Goal: Obtain resource: Obtain resource

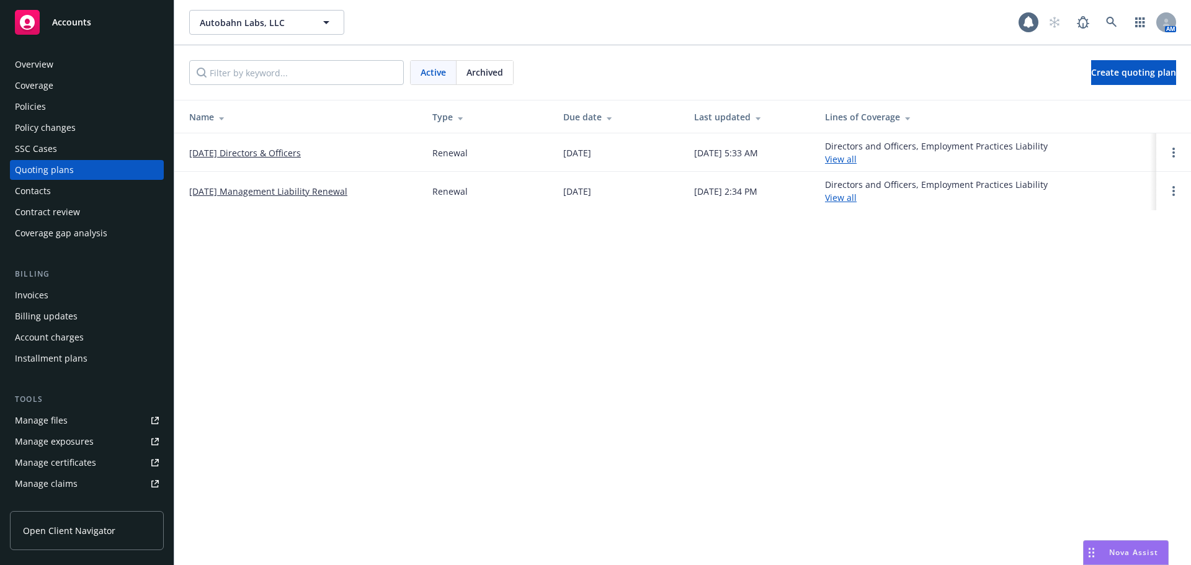
click at [47, 419] on div "Manage files" at bounding box center [41, 421] width 53 height 20
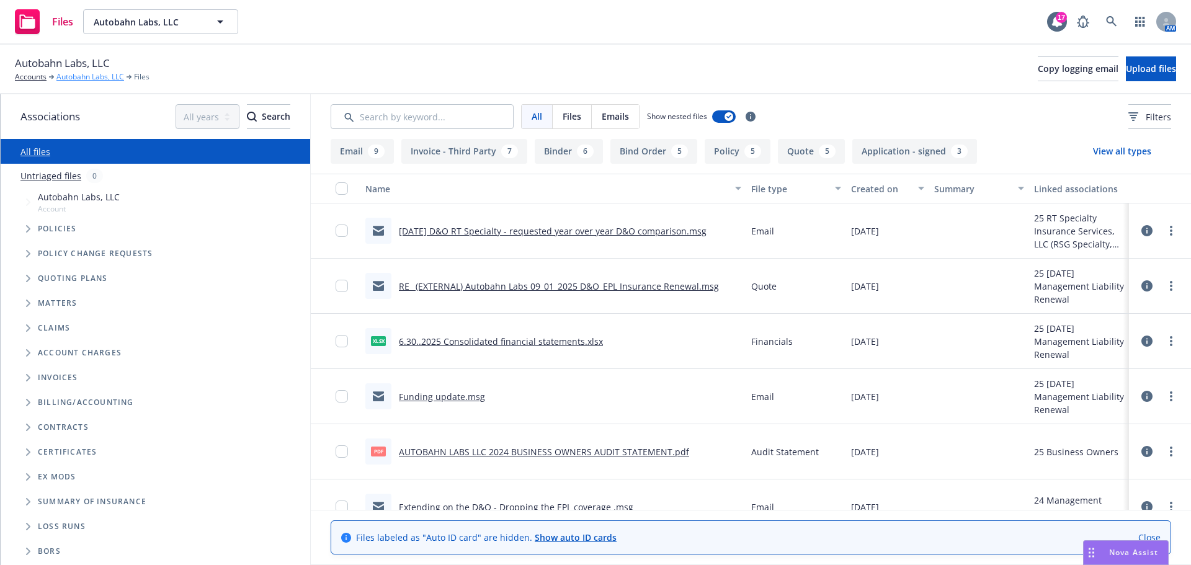
click at [101, 76] on link "Autobahn Labs, LLC" at bounding box center [90, 76] width 68 height 11
